Goal: Obtain resource: Obtain resource

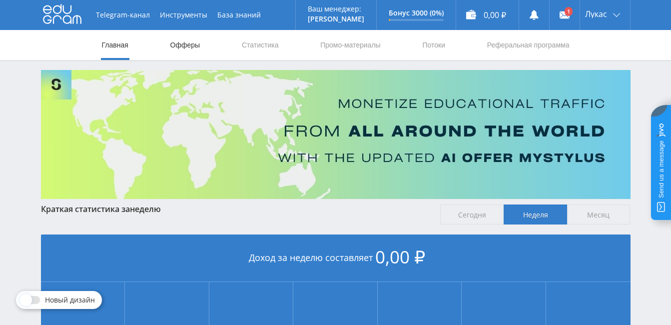
click at [178, 42] on link "Офферы" at bounding box center [185, 45] width 32 height 30
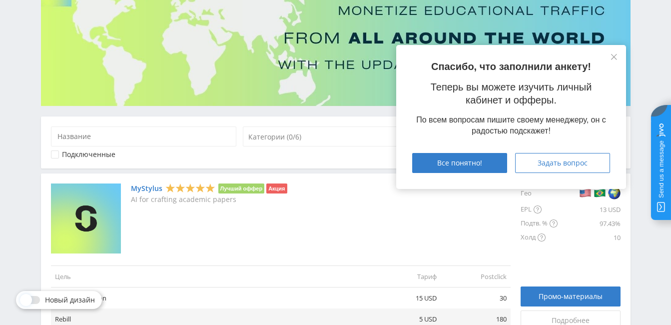
scroll to position [100, 0]
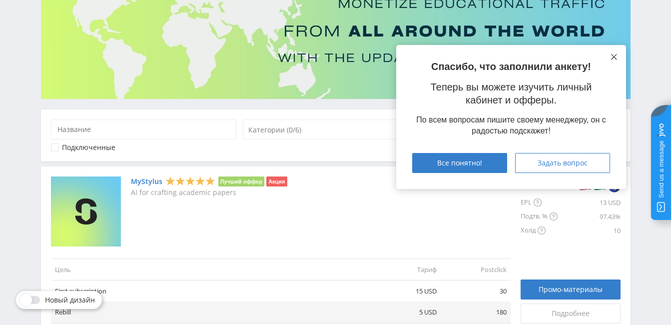
click at [616, 55] on icon at bounding box center [614, 57] width 6 height 6
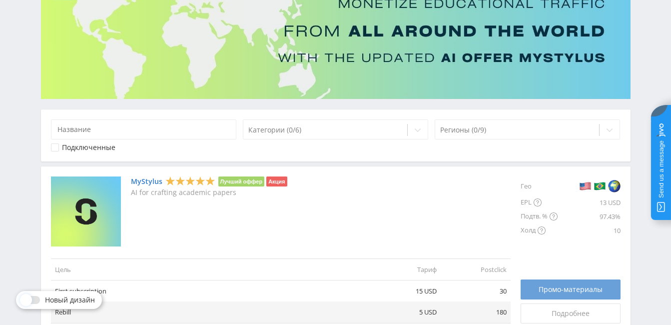
click at [565, 285] on span "Промо-материалы" at bounding box center [570, 289] width 64 height 8
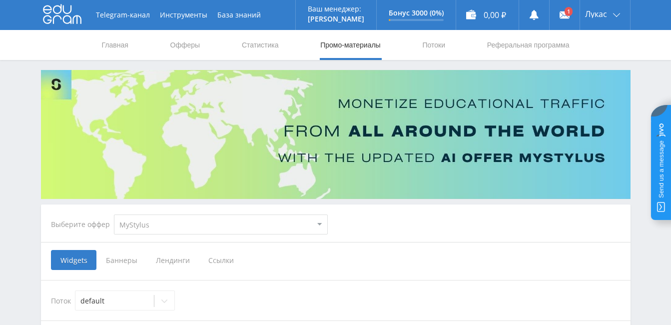
click at [224, 256] on span "Ссылки" at bounding box center [221, 260] width 44 height 20
click at [0, 0] on input "Ссылки" at bounding box center [0, 0] width 0 height 0
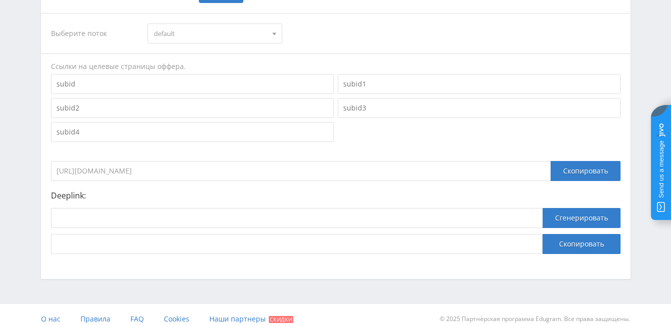
scroll to position [276, 0]
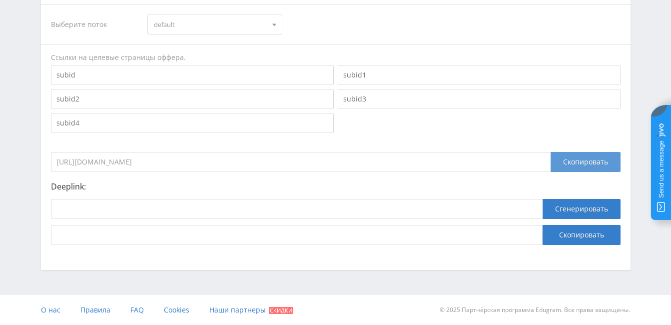
click at [563, 164] on div "Скопировать" at bounding box center [585, 162] width 70 height 20
